Goal: Task Accomplishment & Management: Manage account settings

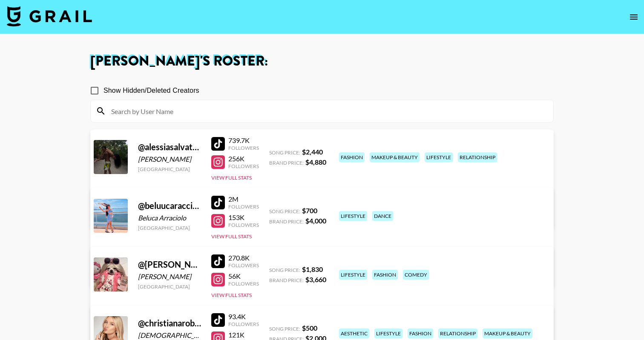
click at [57, 21] on img at bounding box center [49, 16] width 85 height 20
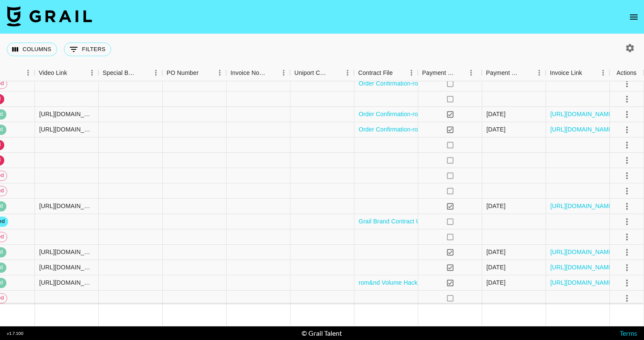
scroll to position [449, 993]
click at [629, 218] on icon "select merge strategy" at bounding box center [627, 222] width 10 height 10
click at [622, 271] on li "Draft Created" at bounding box center [615, 270] width 55 height 15
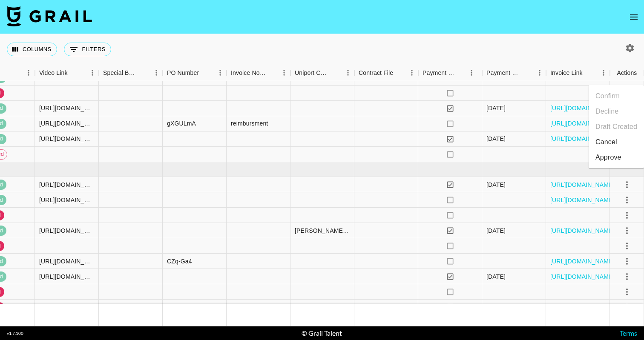
scroll to position [731, 993]
click at [577, 200] on link "[URL][DOMAIN_NAME]" at bounding box center [582, 200] width 64 height 9
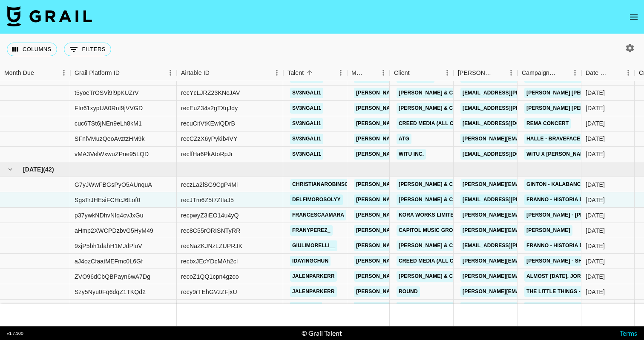
scroll to position [731, 0]
click at [206, 201] on div "recJTm6Z5t7ZtIaJ5" at bounding box center [207, 200] width 53 height 9
copy div "recJTm6Z5t7ZtIaJ5"
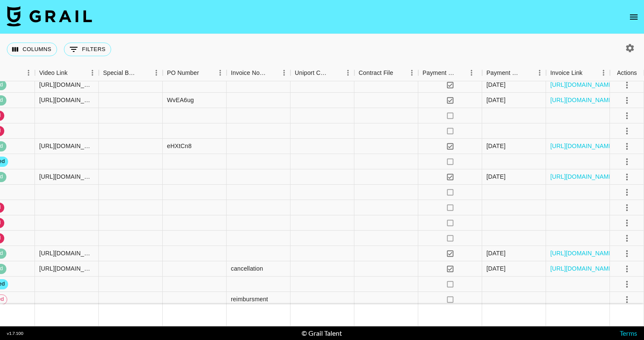
scroll to position [1542, 993]
click at [626, 192] on icon "select merge strategy" at bounding box center [627, 192] width 10 height 10
click at [616, 263] on li "Cancel" at bounding box center [615, 256] width 55 height 15
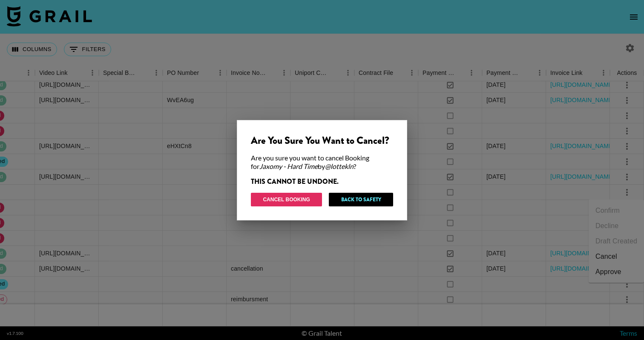
click at [299, 200] on button "Cancel Booking" at bounding box center [286, 200] width 71 height 14
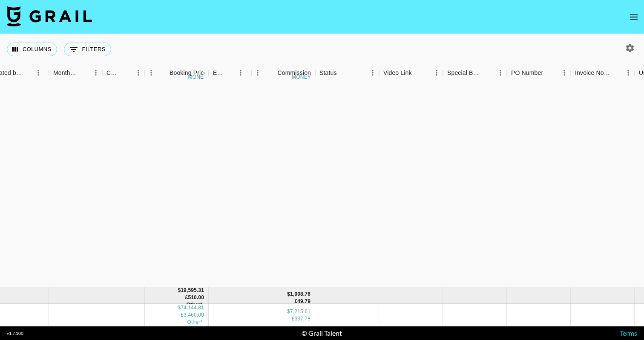
scroll to position [1202, 649]
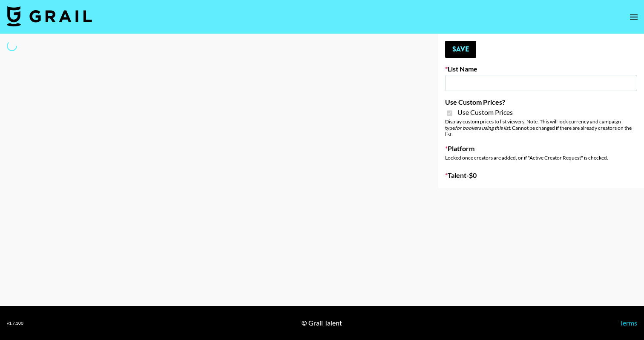
type input "Content Labs for Perplexity"
checkbox input "true"
select select "Brand"
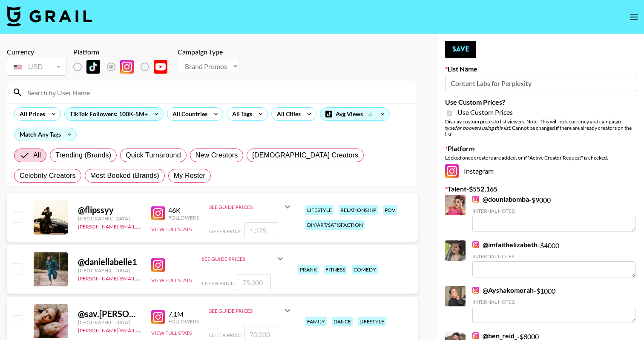
click at [228, 97] on input at bounding box center [218, 93] width 390 height 14
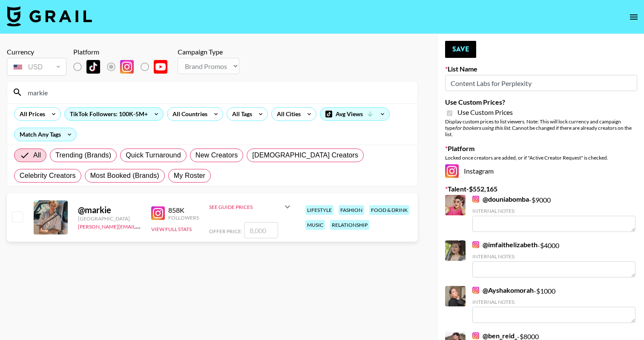
type input "markie"
click at [14, 221] on input "checkbox" at bounding box center [17, 217] width 10 height 10
checkbox input "true"
type input "8000"
click at [456, 41] on button "Save" at bounding box center [460, 49] width 31 height 17
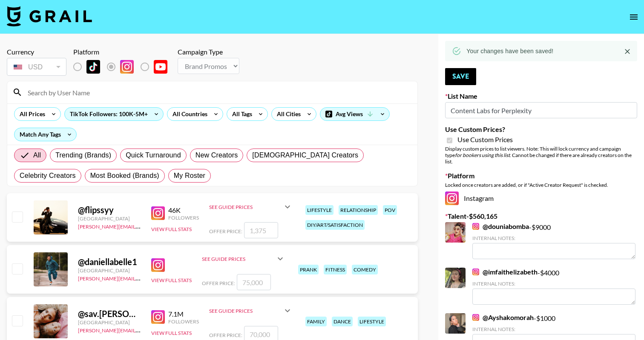
click at [146, 94] on input at bounding box center [218, 93] width 390 height 14
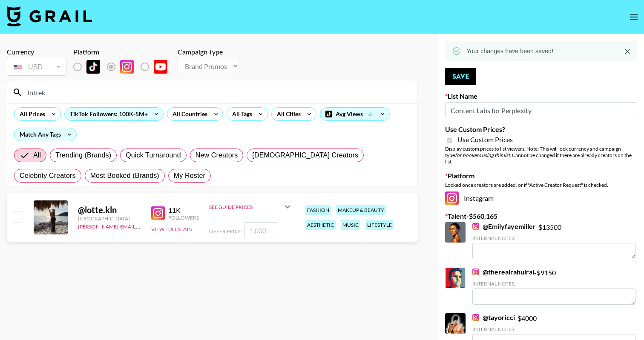
type input "lottek"
click at [14, 218] on input "checkbox" at bounding box center [17, 217] width 10 height 10
checkbox input "true"
type input "1000"
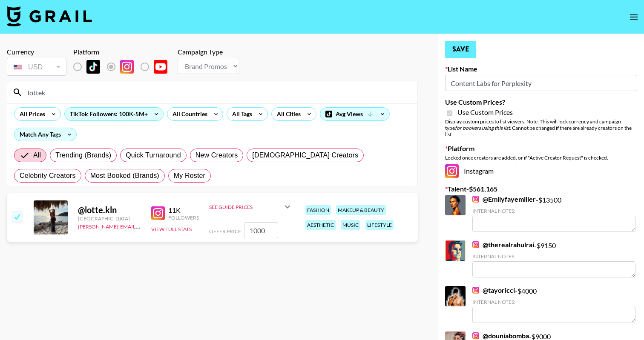
click at [469, 51] on button "Save" at bounding box center [460, 49] width 31 height 17
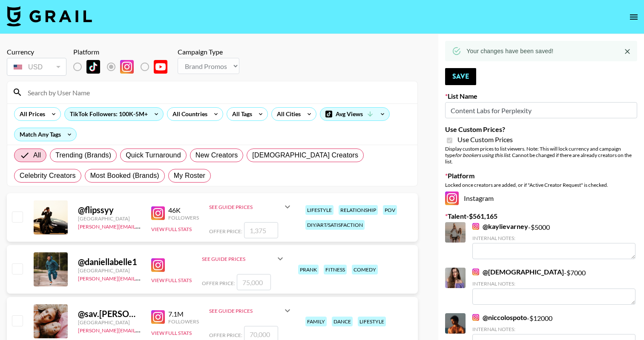
click at [214, 94] on input at bounding box center [218, 93] width 390 height 14
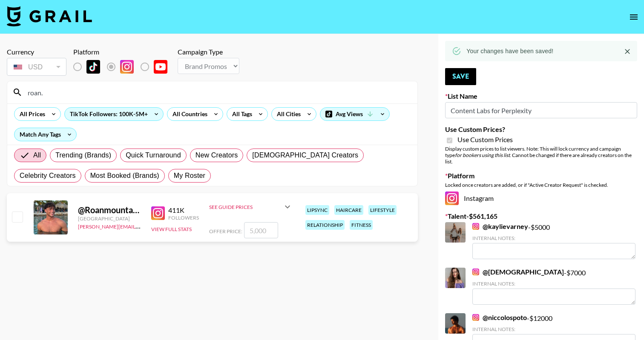
type input "roan."
click at [15, 215] on input "checkbox" at bounding box center [17, 217] width 10 height 10
checkbox input "true"
type input "5000"
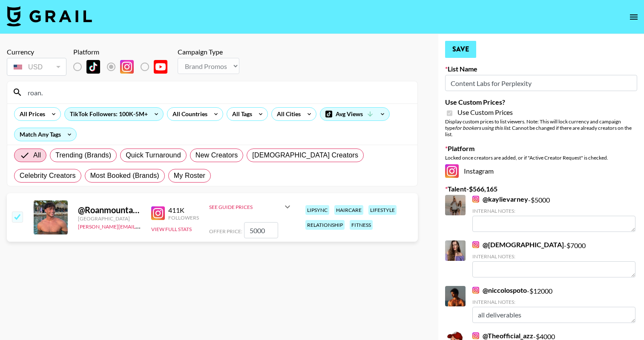
click at [464, 46] on button "Save" at bounding box center [460, 49] width 31 height 17
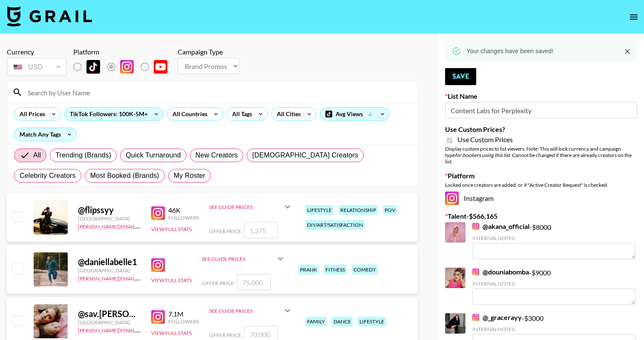
click at [212, 98] on input at bounding box center [218, 93] width 390 height 14
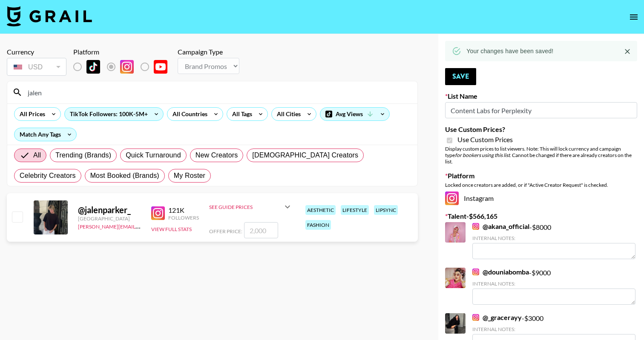
type input "jalen"
click at [20, 217] on input "checkbox" at bounding box center [17, 217] width 10 height 10
checkbox input "true"
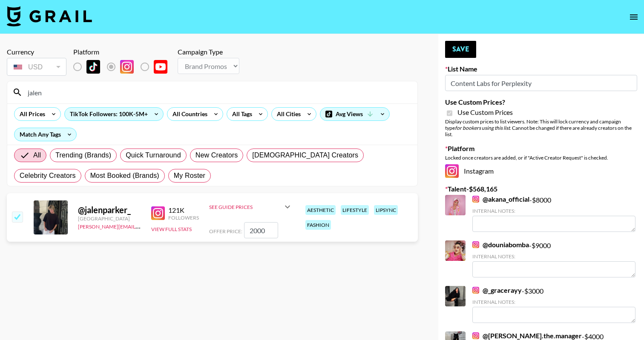
type input "2000"
click at [458, 48] on button "Save" at bounding box center [460, 49] width 31 height 17
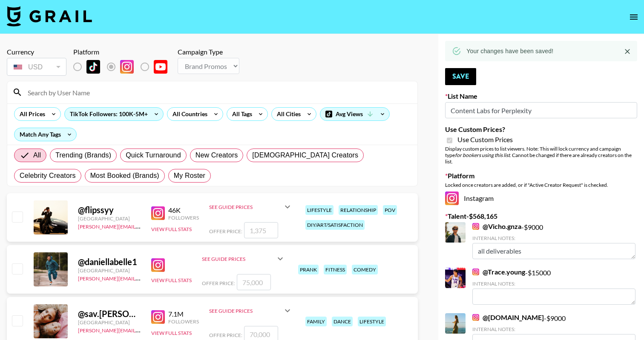
click at [80, 105] on div "All Prices TikTok Followers: 100K-5M+ All Countries All Tags All Cities Avg Vie…" at bounding box center [212, 123] width 410 height 41
click at [80, 98] on input at bounding box center [218, 93] width 390 height 14
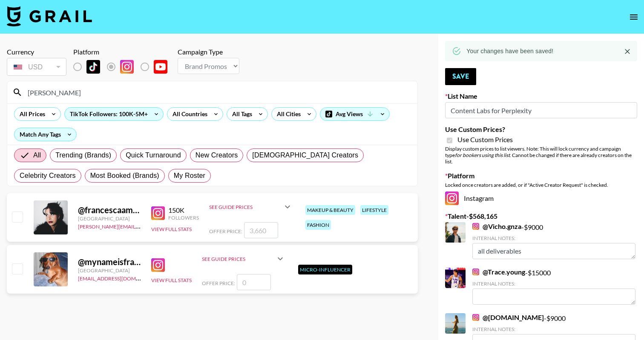
type input "francesc"
click at [21, 220] on input "checkbox" at bounding box center [17, 217] width 10 height 10
checkbox input "true"
type input "3660"
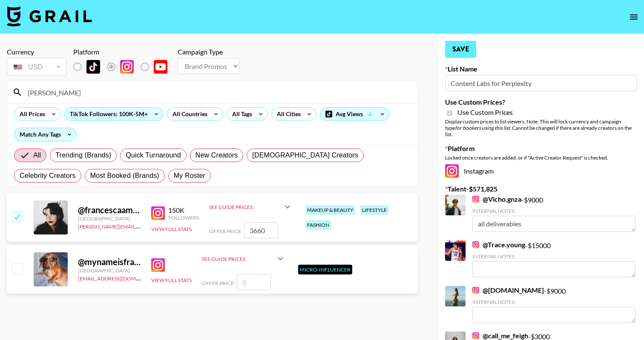
click at [455, 52] on button "Save" at bounding box center [460, 49] width 31 height 17
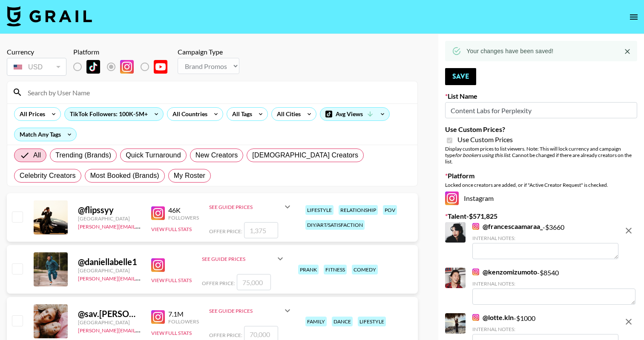
click at [161, 98] on input at bounding box center [218, 93] width 390 height 14
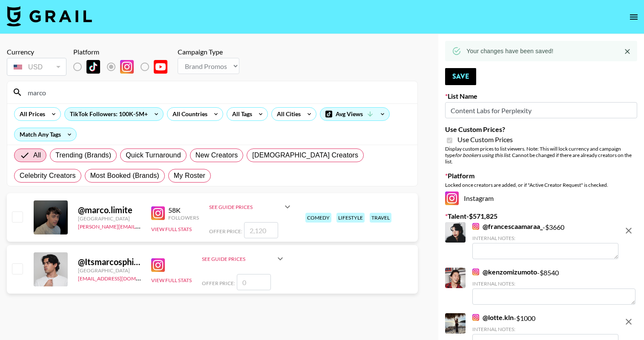
type input "marco"
click at [12, 221] on input "checkbox" at bounding box center [17, 217] width 10 height 10
checkbox input "true"
type input "2120"
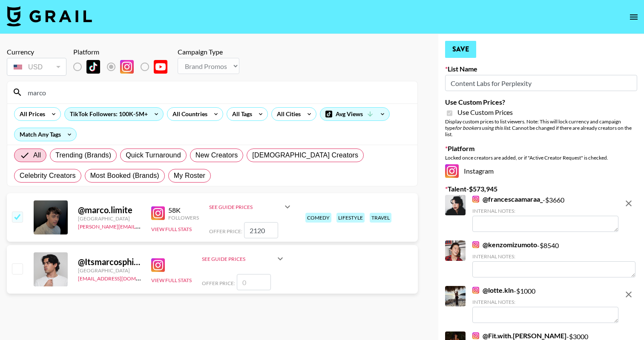
click at [470, 49] on button "Save" at bounding box center [460, 49] width 31 height 17
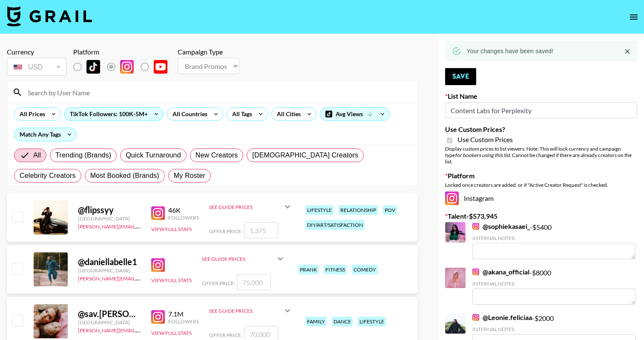
click at [167, 92] on input at bounding box center [218, 93] width 390 height 14
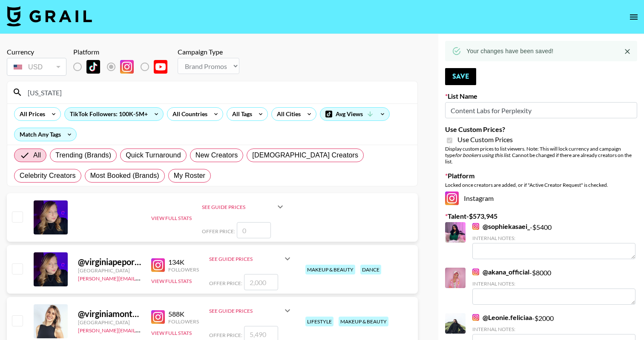
type input "virginia"
click at [16, 322] on input "checkbox" at bounding box center [17, 320] width 10 height 10
checkbox input "true"
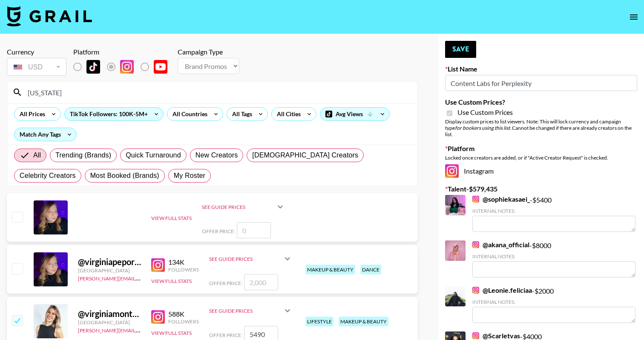
type input "5490"
click at [466, 54] on button "Save" at bounding box center [460, 49] width 31 height 17
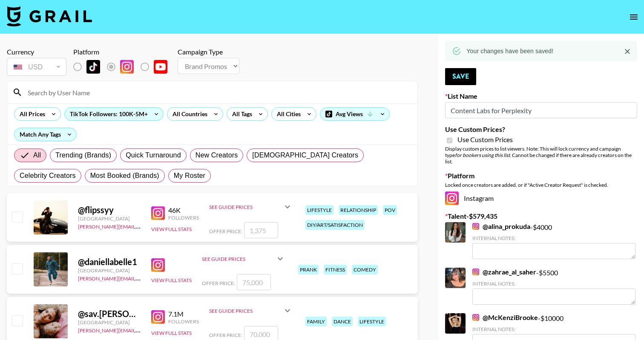
click at [376, 94] on input at bounding box center [218, 93] width 390 height 14
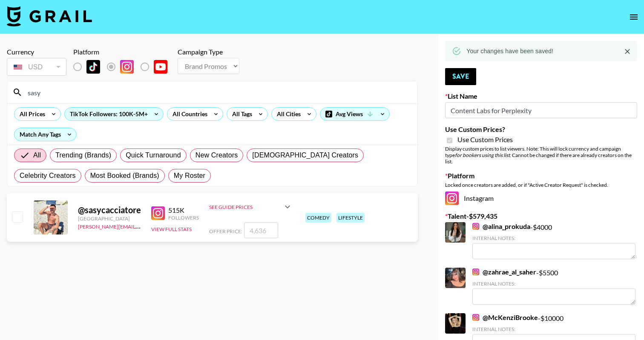
type input "sasy"
click at [22, 214] on input "checkbox" at bounding box center [17, 217] width 10 height 10
checkbox input "true"
type input "4636"
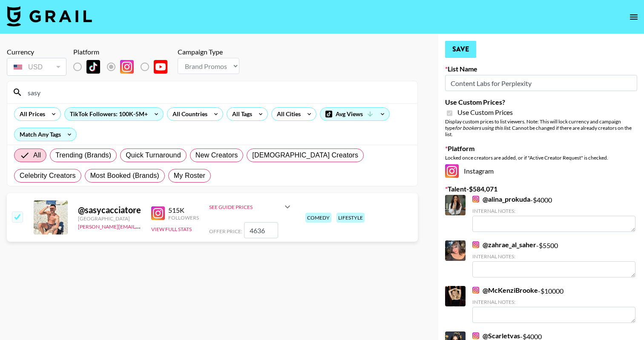
click at [475, 51] on button "Save" at bounding box center [460, 49] width 31 height 17
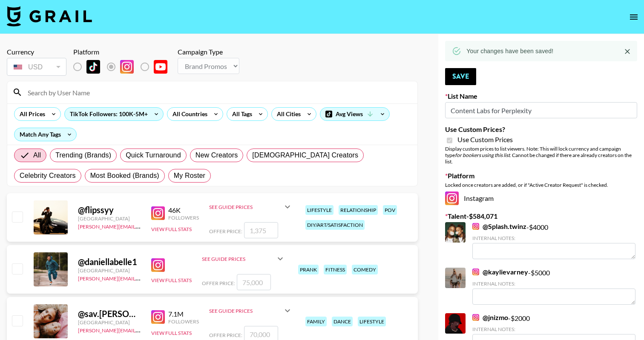
click at [347, 92] on input at bounding box center [218, 93] width 390 height 14
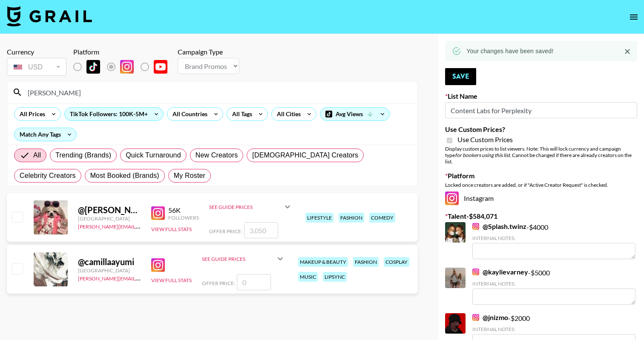
type input "camilla"
click at [19, 211] on div at bounding box center [16, 217] width 13 height 14
click at [19, 219] on input "checkbox" at bounding box center [17, 217] width 10 height 10
checkbox input "true"
type input "3050"
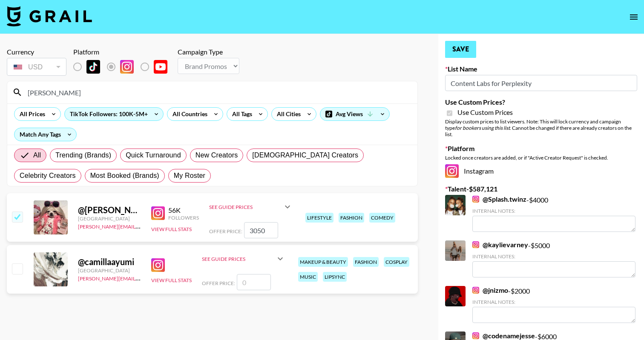
click at [455, 46] on button "Save" at bounding box center [460, 49] width 31 height 17
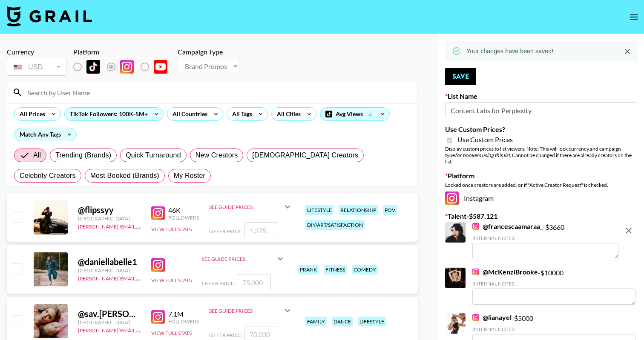
click at [204, 88] on input at bounding box center [218, 93] width 390 height 14
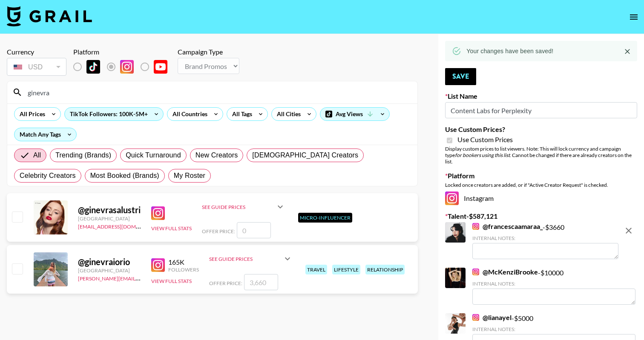
type input "ginevra"
click at [7, 273] on div "@ ginevraiorio Italy amanda.johnsson@grail-talent.com 165K Followers View Full …" at bounding box center [212, 269] width 411 height 49
click at [19, 271] on input "checkbox" at bounding box center [17, 269] width 10 height 10
checkbox input "true"
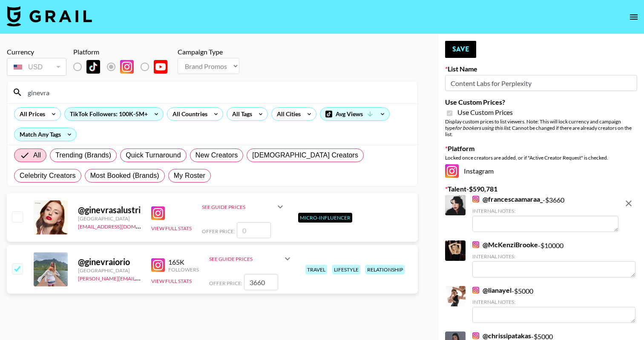
type input "3660"
click at [455, 50] on button "Save" at bounding box center [460, 49] width 31 height 17
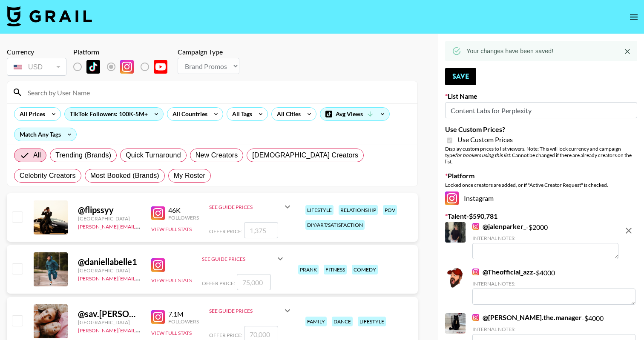
click at [193, 87] on input at bounding box center [218, 93] width 390 height 14
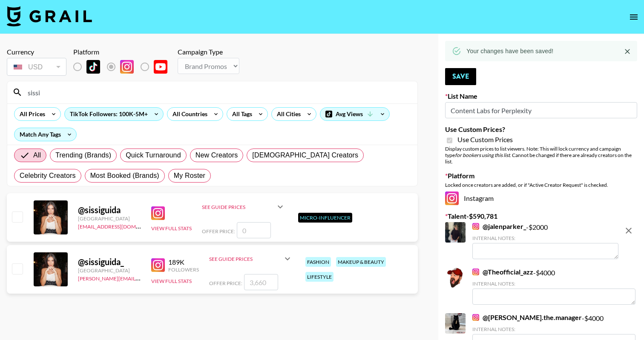
type input "sissi"
click at [23, 269] on div "@ sissiguida_ Italy amanda.johnsson@grail-talent.com 189K Followers View Full S…" at bounding box center [212, 269] width 411 height 49
click at [17, 269] on input "checkbox" at bounding box center [17, 269] width 10 height 10
checkbox input "true"
type input "3660"
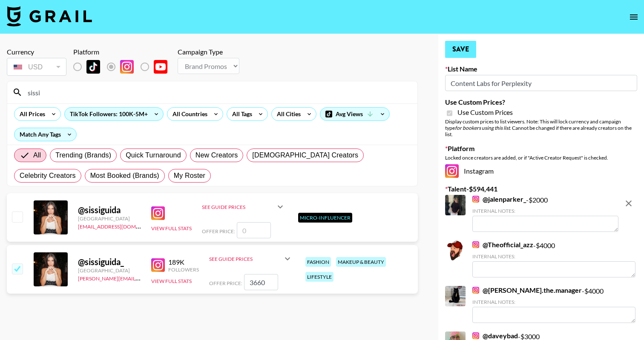
click at [459, 52] on button "Save" at bounding box center [460, 49] width 31 height 17
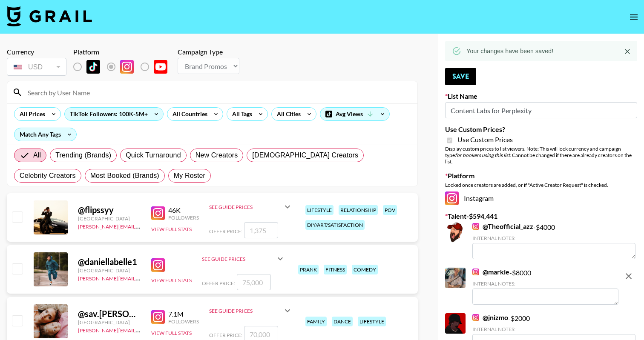
click at [373, 100] on div at bounding box center [212, 92] width 410 height 22
click at [370, 94] on input at bounding box center [218, 93] width 390 height 14
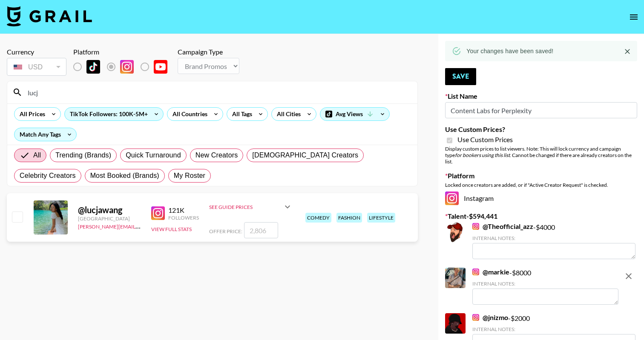
type input "lucj"
click at [23, 215] on div "@ lucjawang Italy amanda.johnsson@grail-talent.com 121K Followers View Full Sta…" at bounding box center [212, 217] width 411 height 49
click at [12, 217] on input "checkbox" at bounding box center [17, 217] width 10 height 10
checkbox input "true"
type input "2806"
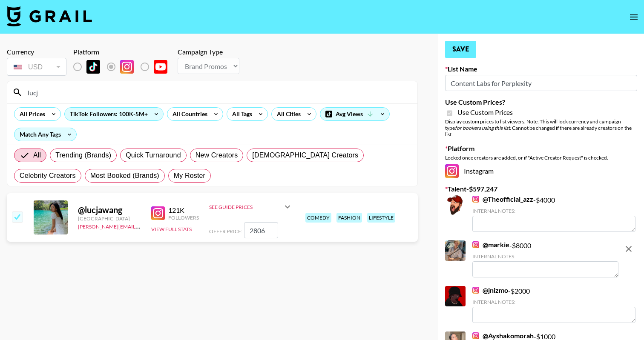
click at [468, 45] on button "Save" at bounding box center [460, 49] width 31 height 17
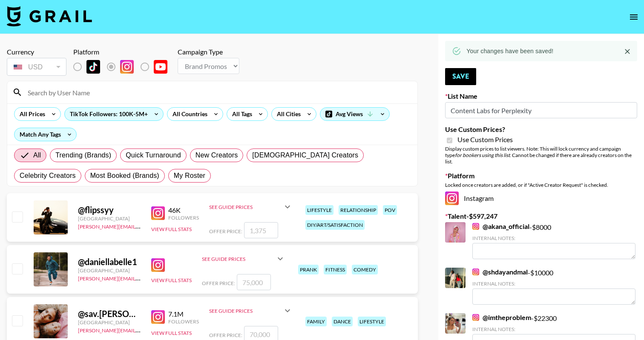
click at [269, 87] on input at bounding box center [218, 93] width 390 height 14
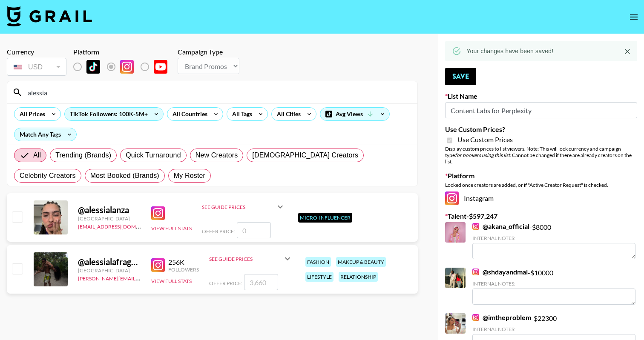
type input "alessia"
click at [17, 269] on input "checkbox" at bounding box center [17, 269] width 10 height 10
checkbox input "true"
type input "3660"
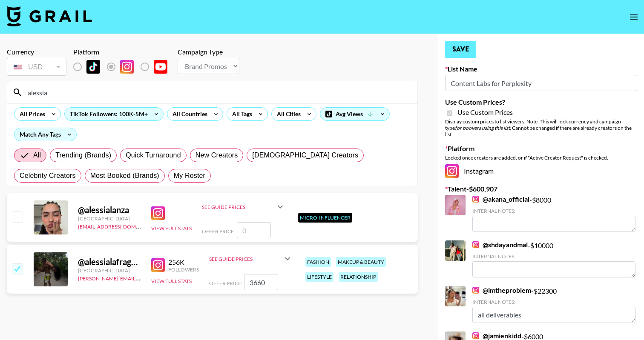
click at [450, 53] on button "Save" at bounding box center [460, 49] width 31 height 17
